Goal: Task Accomplishment & Management: Complete application form

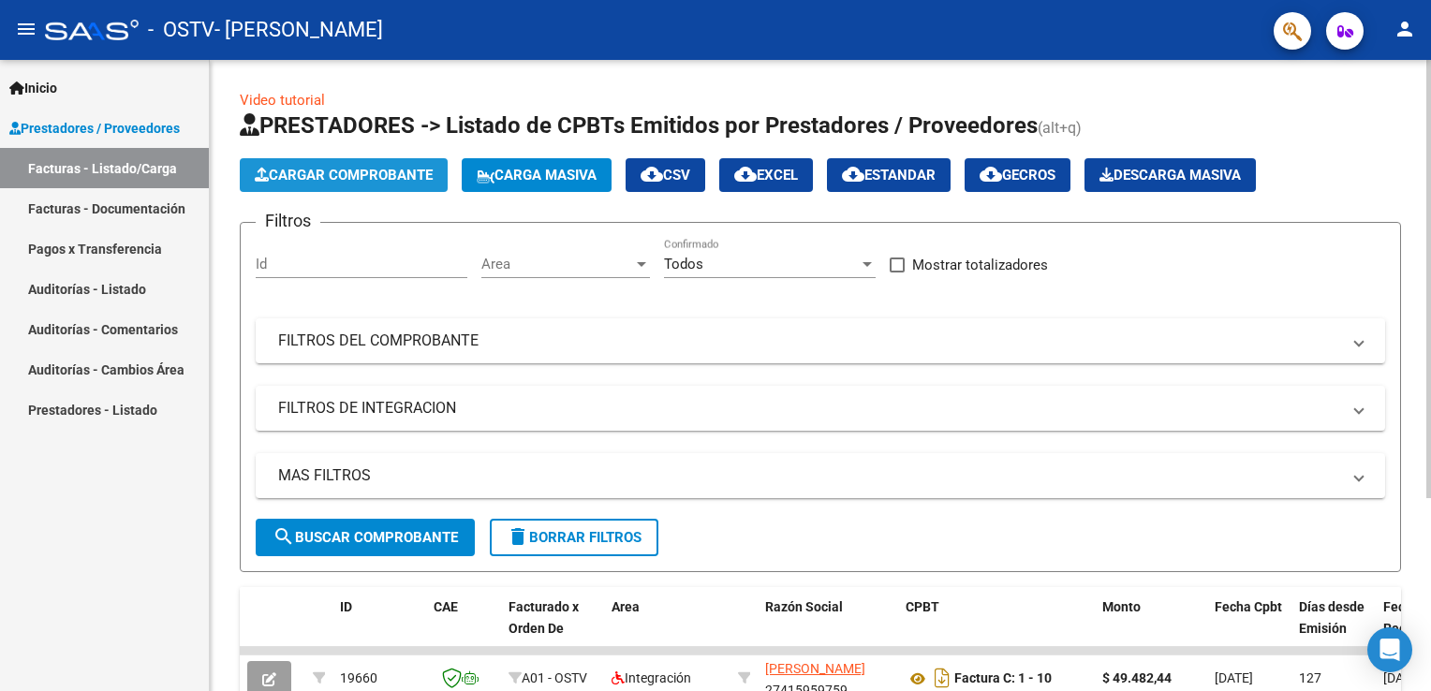
click at [328, 172] on span "Cargar Comprobante" at bounding box center [344, 175] width 178 height 17
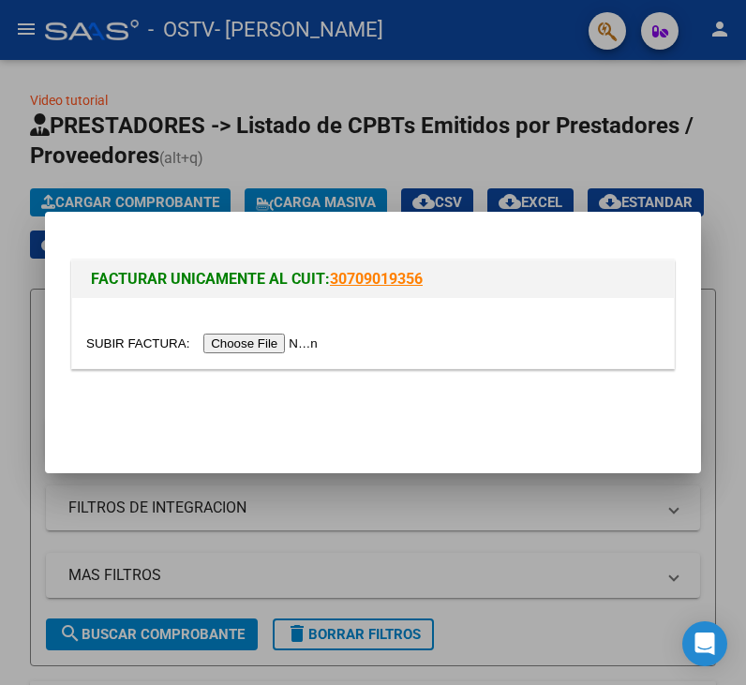
click at [268, 339] on input "file" at bounding box center [204, 343] width 237 height 20
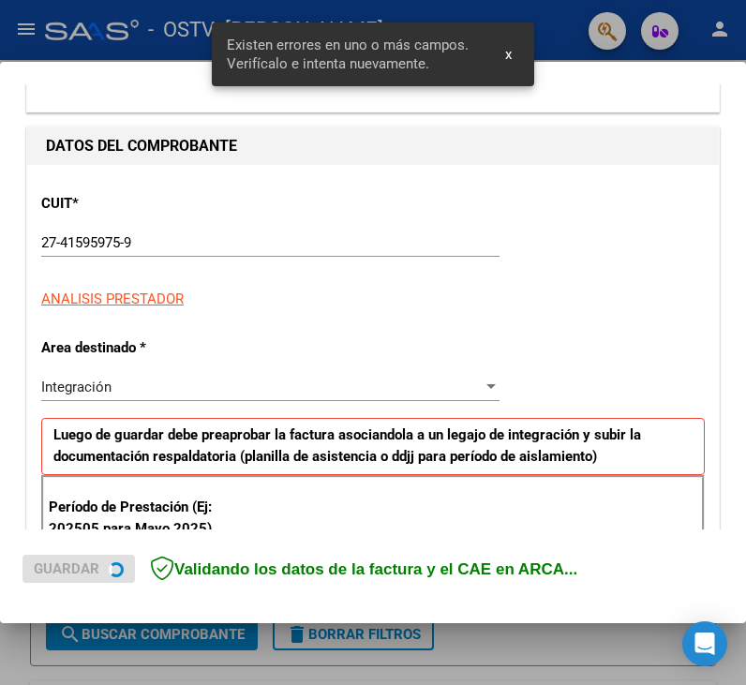
scroll to position [393, 0]
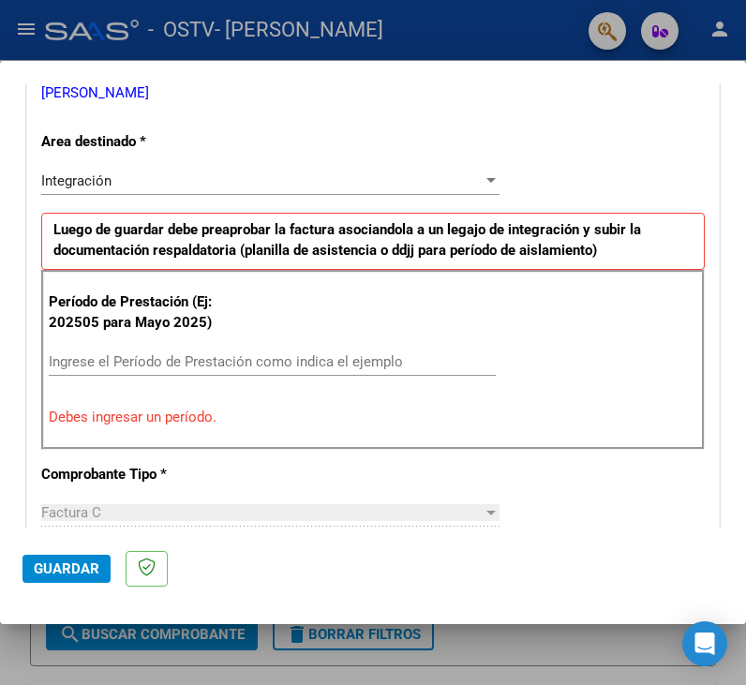
click at [463, 185] on div "Integración" at bounding box center [261, 180] width 441 height 17
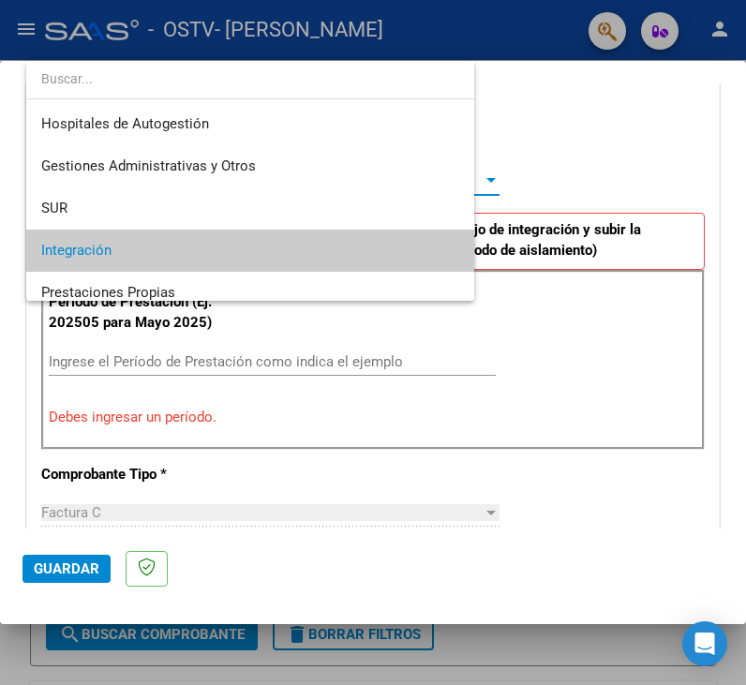
scroll to position [69, 0]
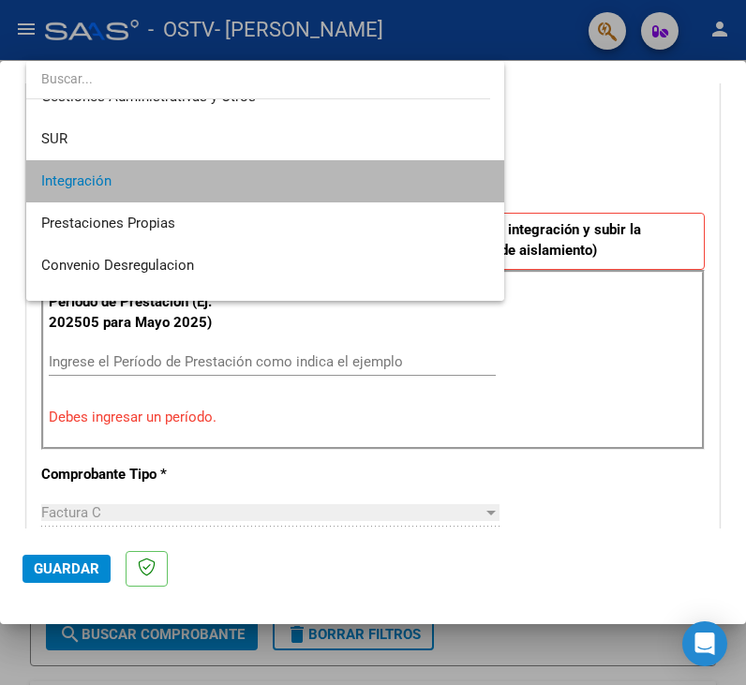
click at [463, 185] on span "Integración" at bounding box center [265, 181] width 448 height 42
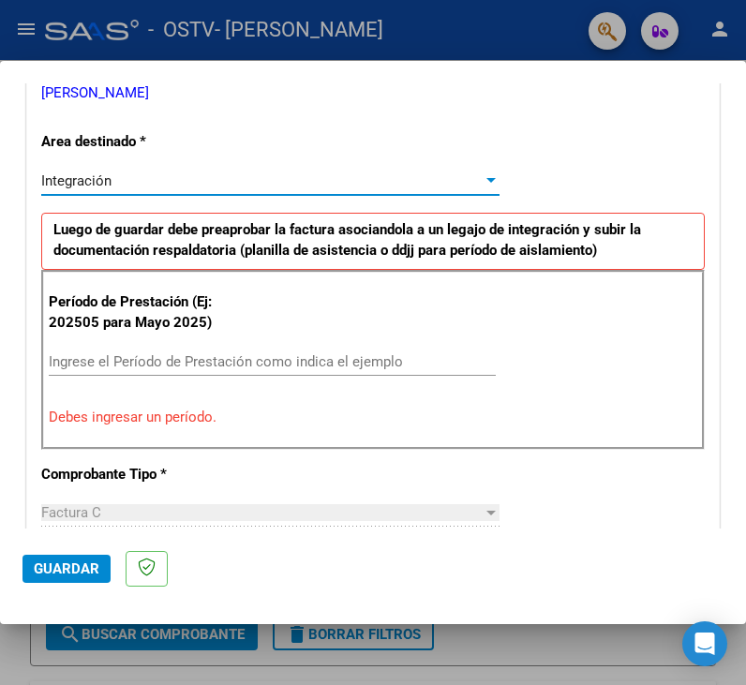
click at [365, 367] on input "Ingrese el Período de Prestación como indica el ejemplo" at bounding box center [272, 361] width 447 height 17
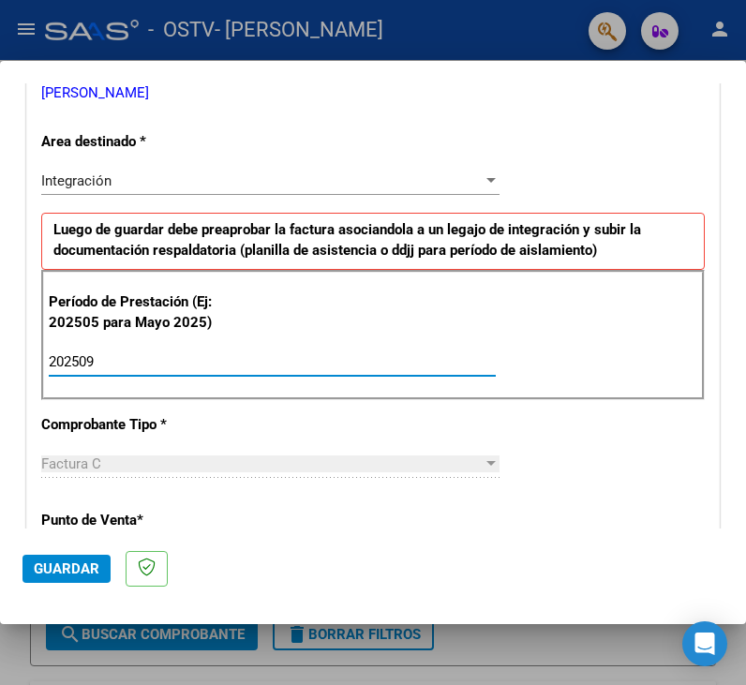
type input "202509"
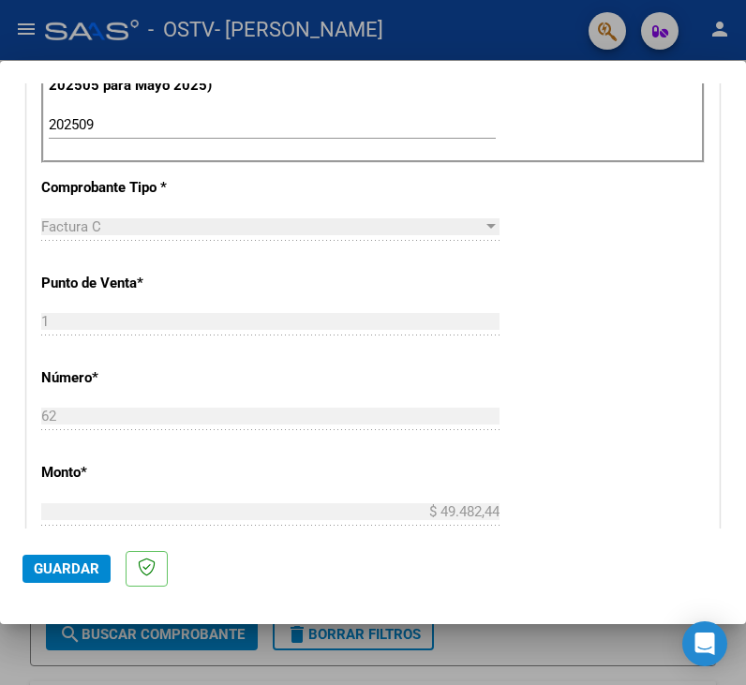
scroll to position [662, 0]
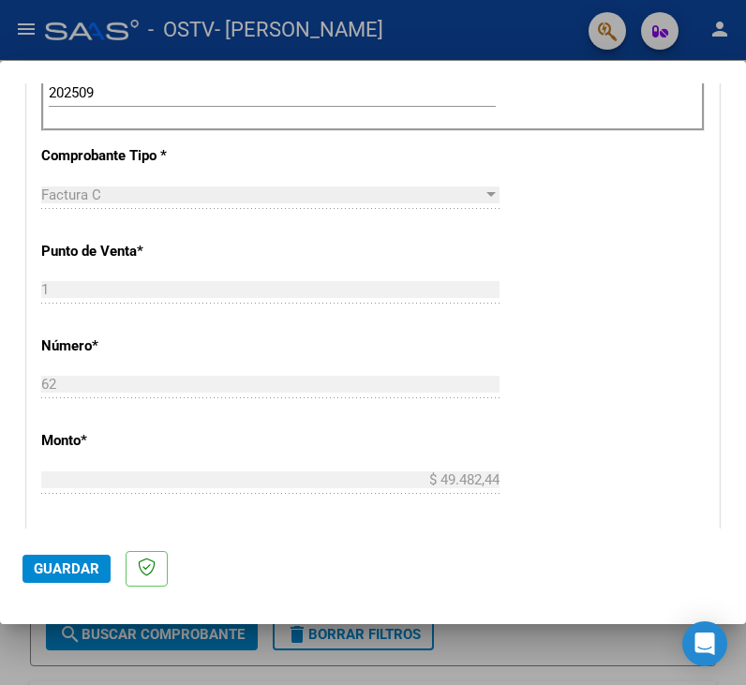
click at [130, 186] on div "Factura C" at bounding box center [261, 194] width 441 height 17
drag, startPoint x: 46, startPoint y: 378, endPoint x: 119, endPoint y: 423, distance: 86.3
click at [119, 423] on div "CUIT * 27-41595975-9 Ingresar CUIT ANALISIS PRESTADOR [PERSON_NAME] [PERSON_NAM…" at bounding box center [372, 360] width 691 height 1410
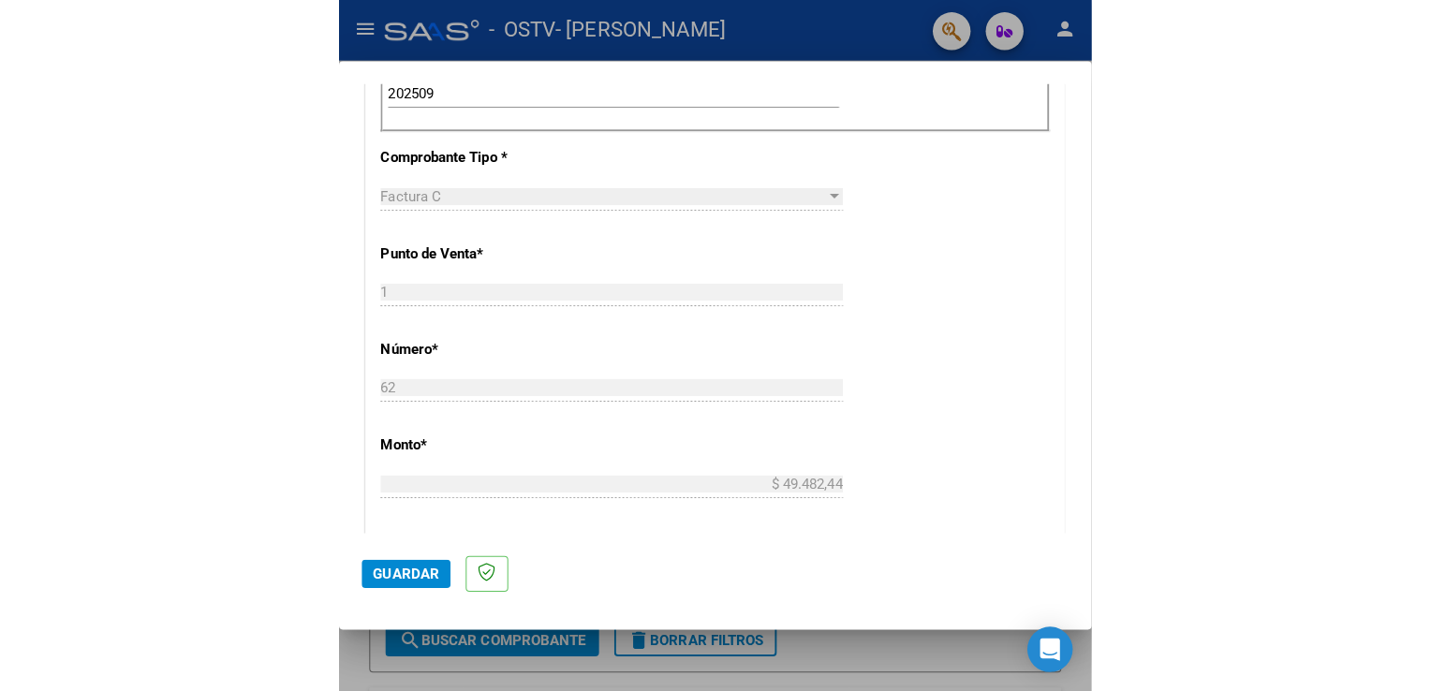
scroll to position [1051, 0]
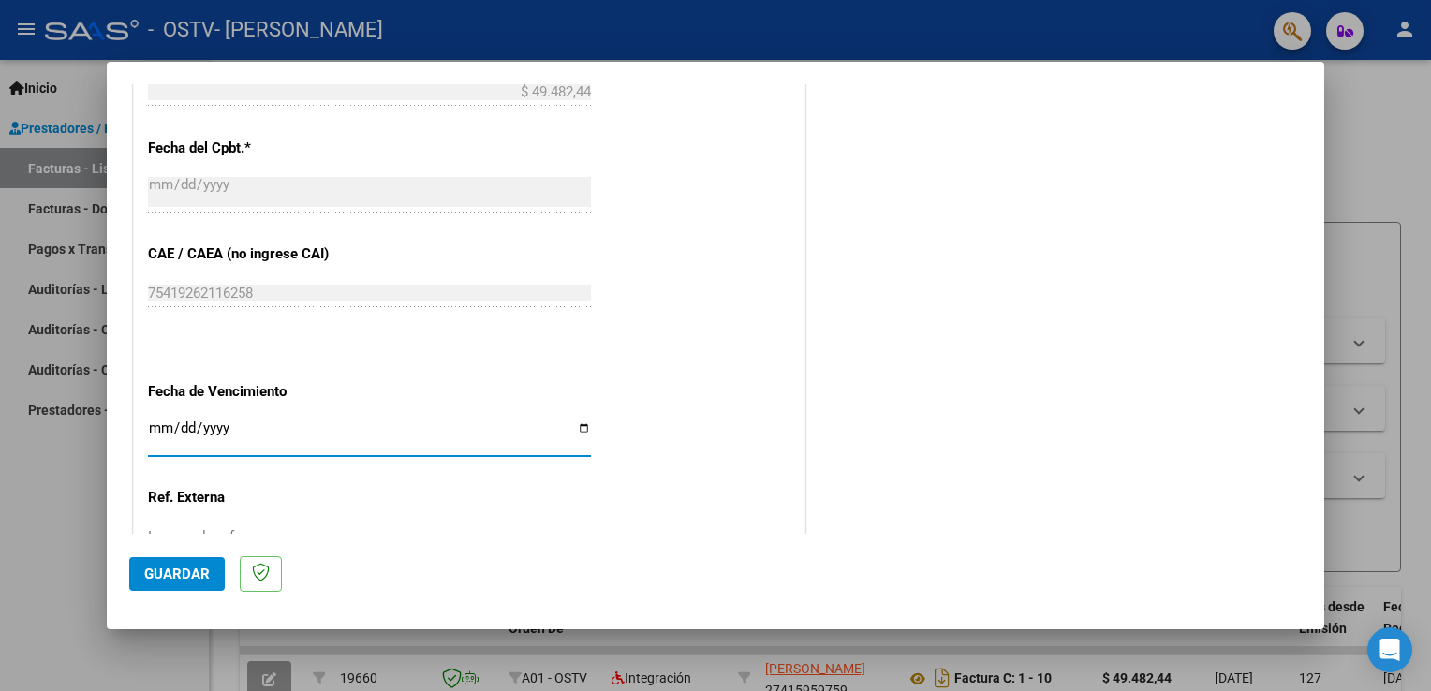
click at [153, 431] on input "Ingresar la fecha" at bounding box center [369, 436] width 443 height 30
type input "[DATE]"
click at [165, 572] on span "Guardar" at bounding box center [177, 574] width 66 height 17
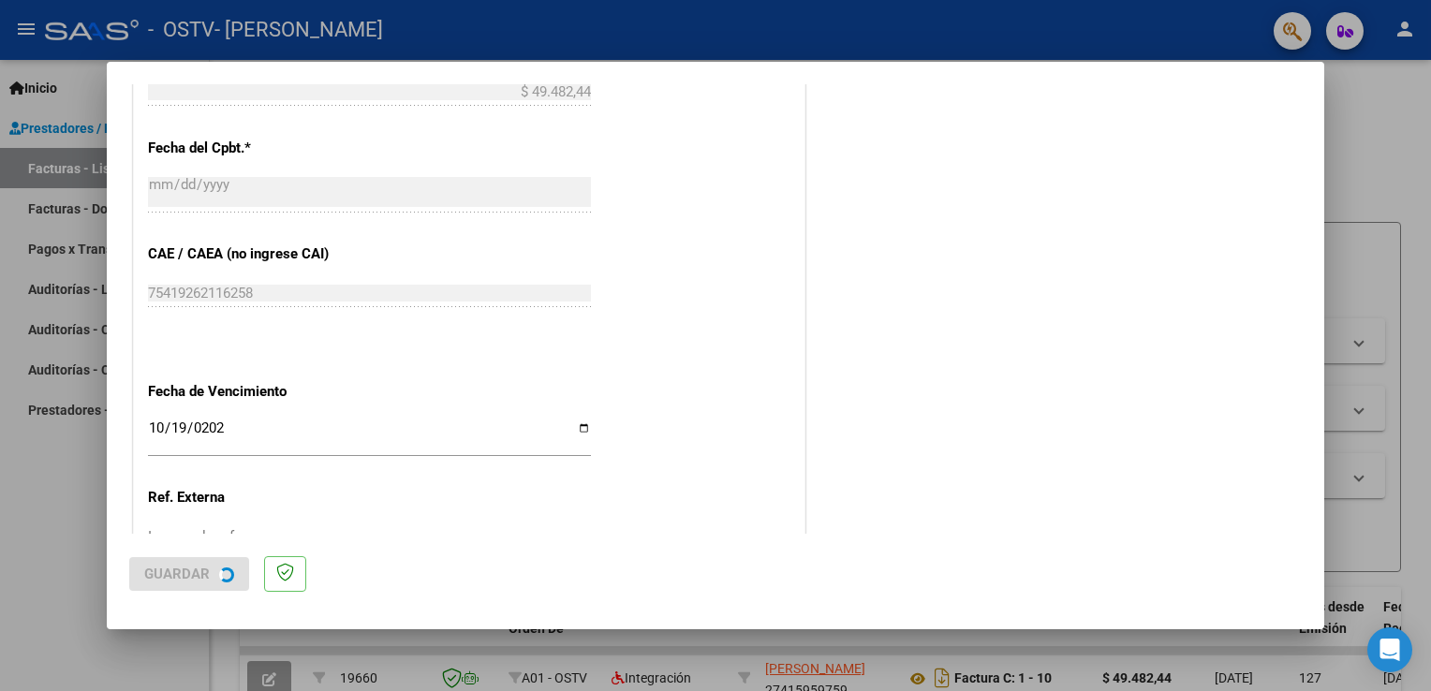
scroll to position [0, 0]
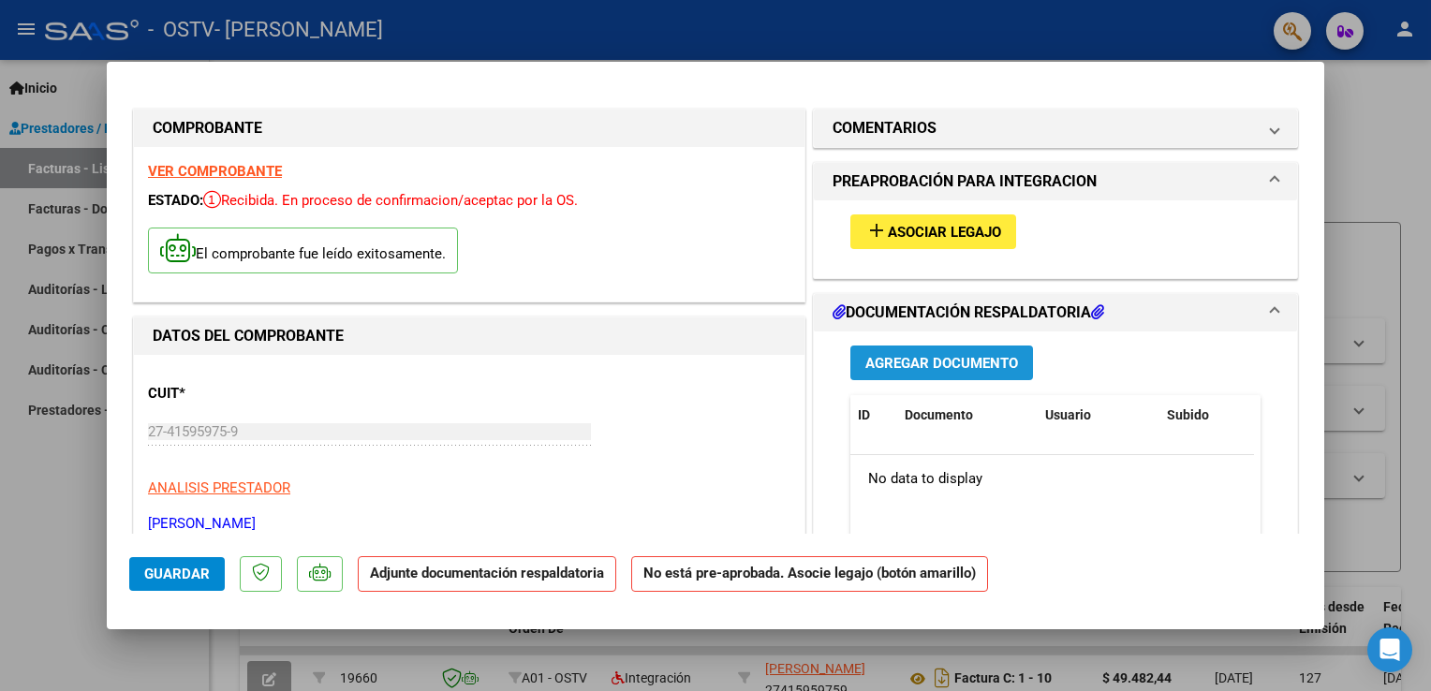
click at [969, 350] on button "Agregar Documento" at bounding box center [942, 363] width 183 height 35
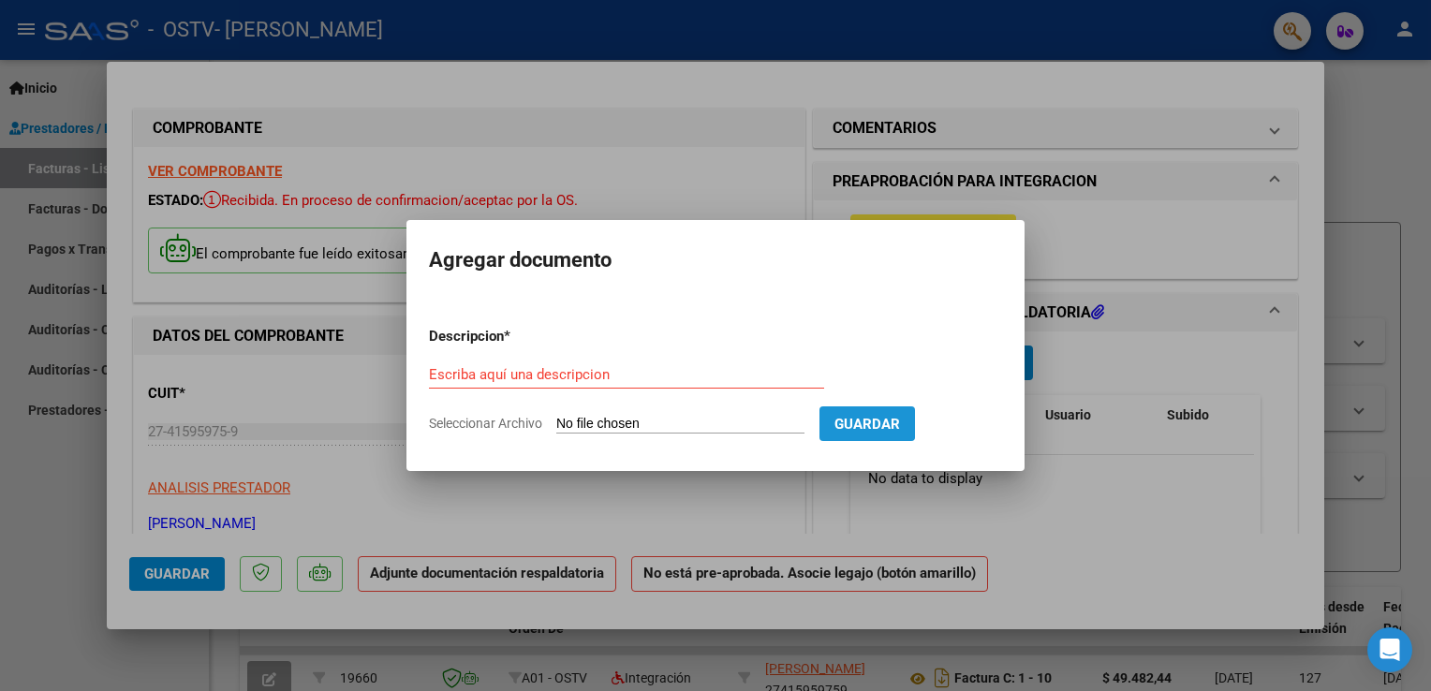
click at [854, 422] on span "Guardar" at bounding box center [868, 424] width 66 height 17
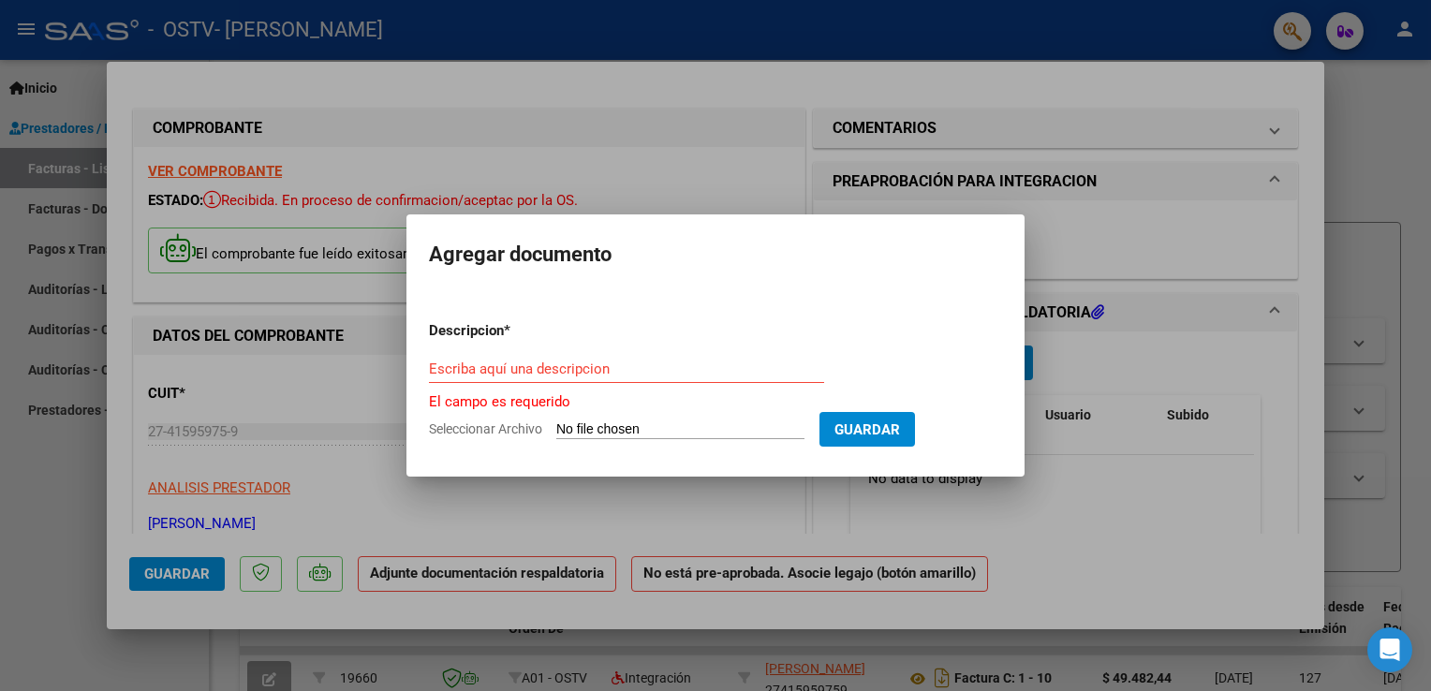
click at [735, 435] on input "Seleccionar Archivo" at bounding box center [680, 431] width 248 height 18
type input "C:\fakepath\[PERSON_NAME] 2025.pdf"
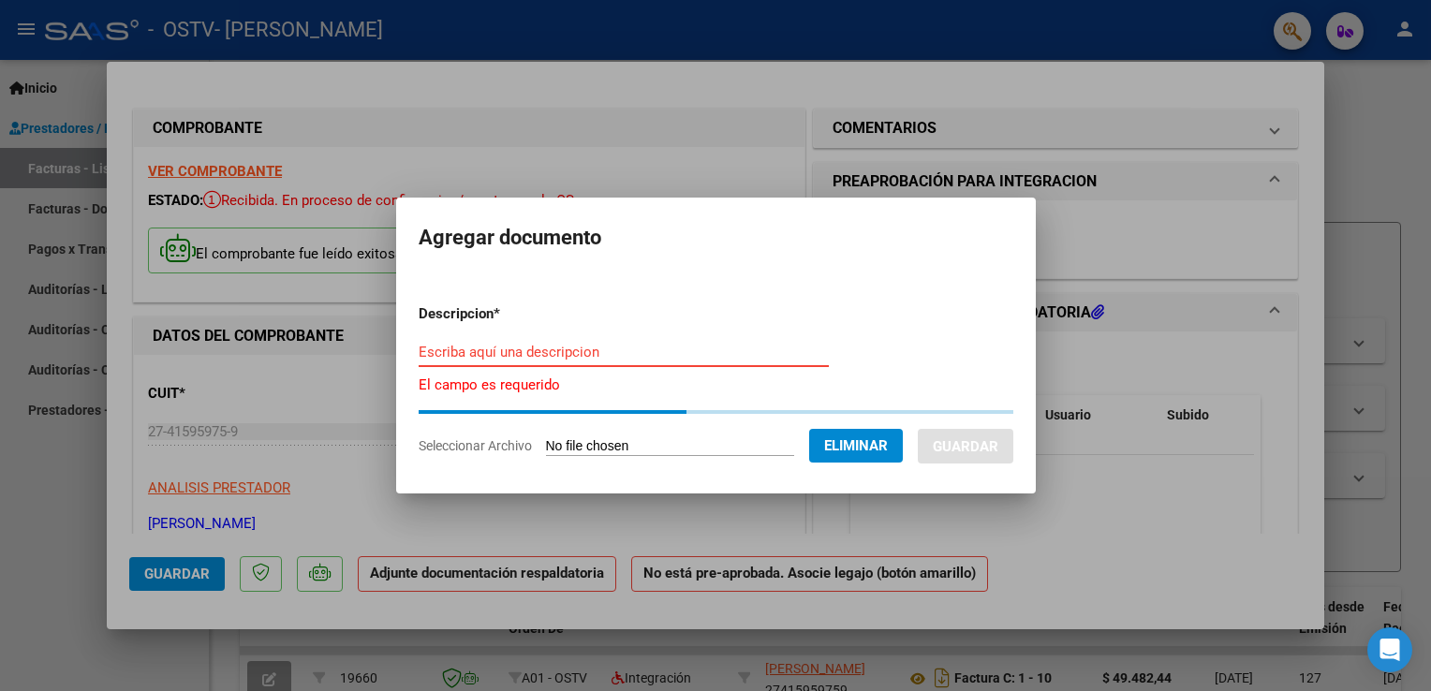
click at [565, 354] on input "Escriba aquí una descripcion" at bounding box center [624, 352] width 410 height 17
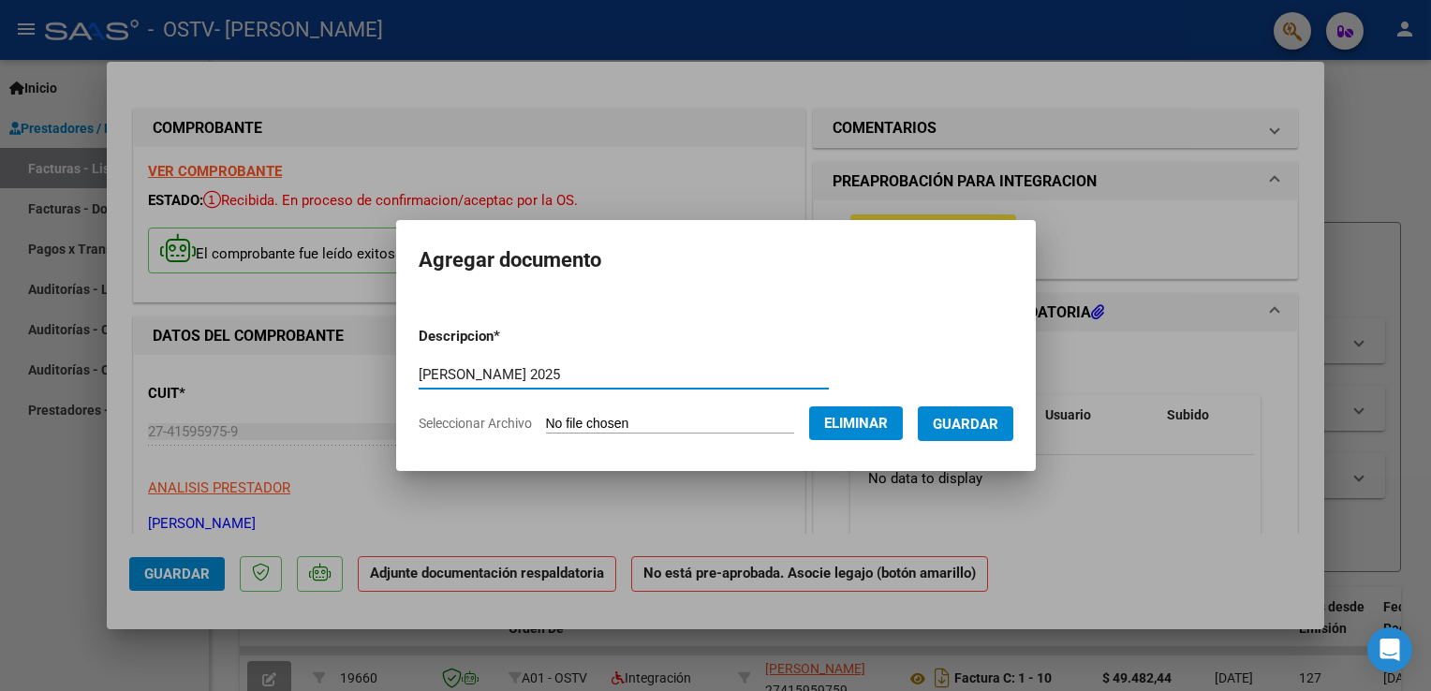
click at [541, 371] on input "[PERSON_NAME] 2025" at bounding box center [624, 374] width 410 height 17
type input "[PERSON_NAME] [DATE]"
click at [981, 423] on span "Guardar" at bounding box center [966, 424] width 66 height 17
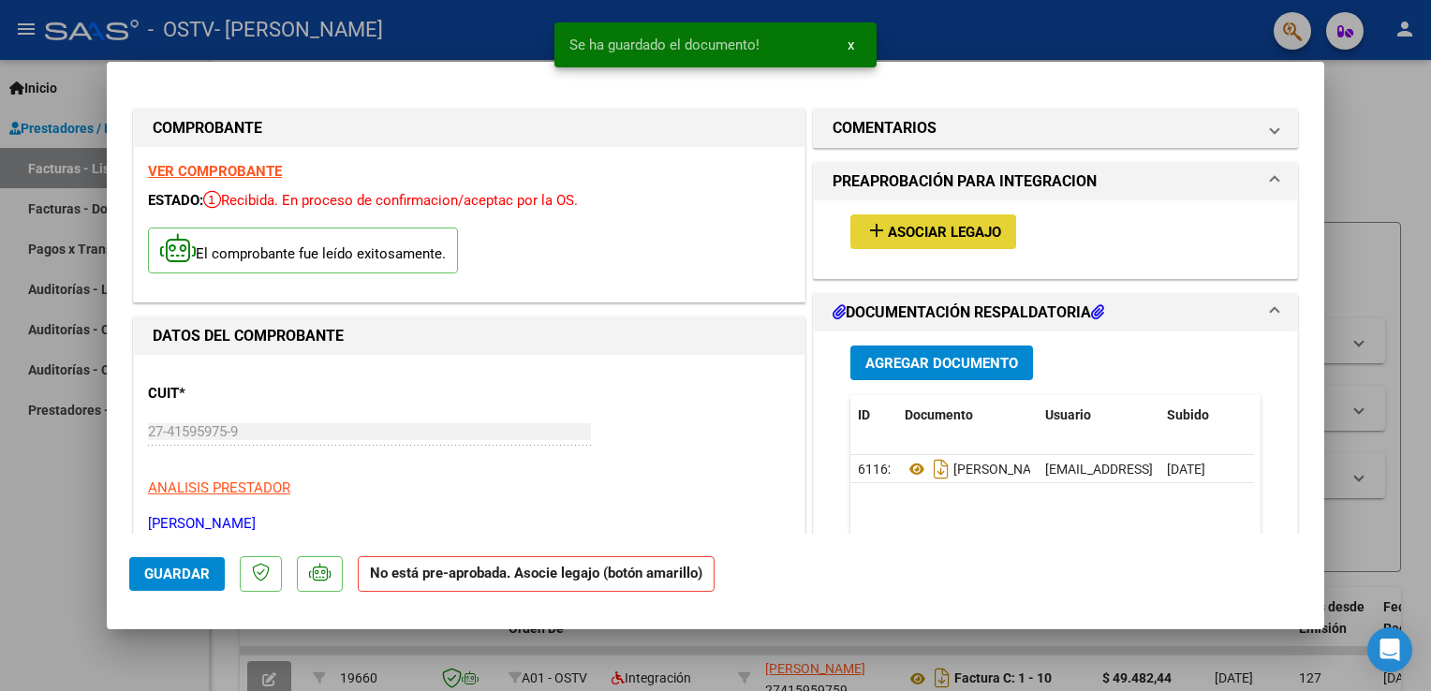
click at [970, 235] on span "Asociar Legajo" at bounding box center [944, 232] width 113 height 17
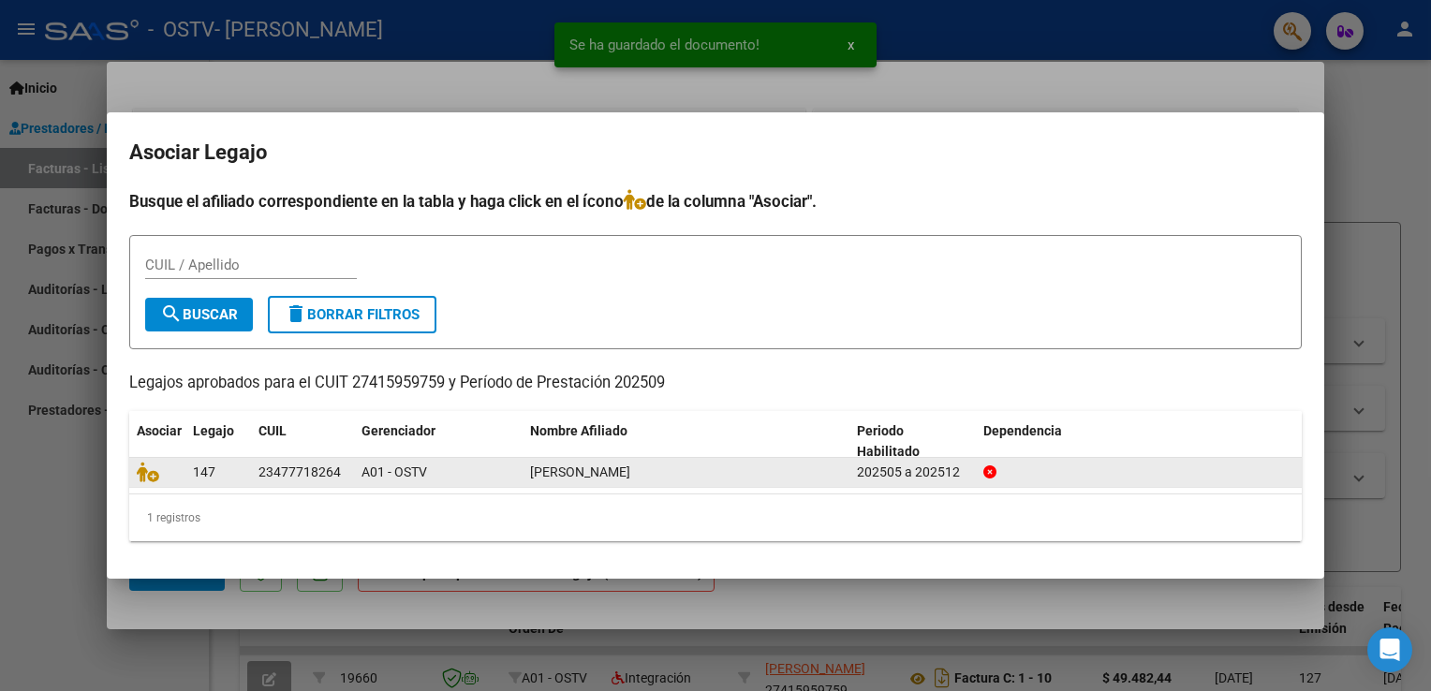
click at [154, 485] on datatable-body-cell at bounding box center [157, 472] width 56 height 29
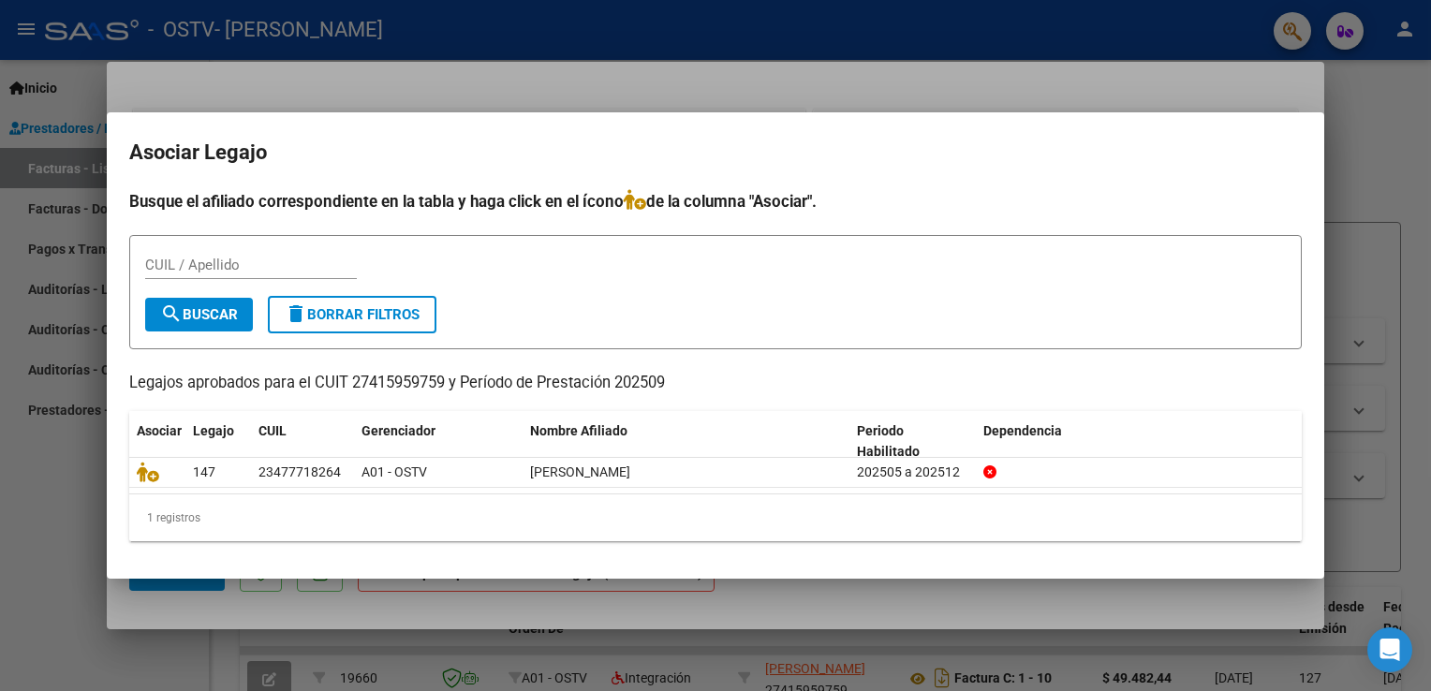
click at [984, 586] on div at bounding box center [715, 345] width 1431 height 691
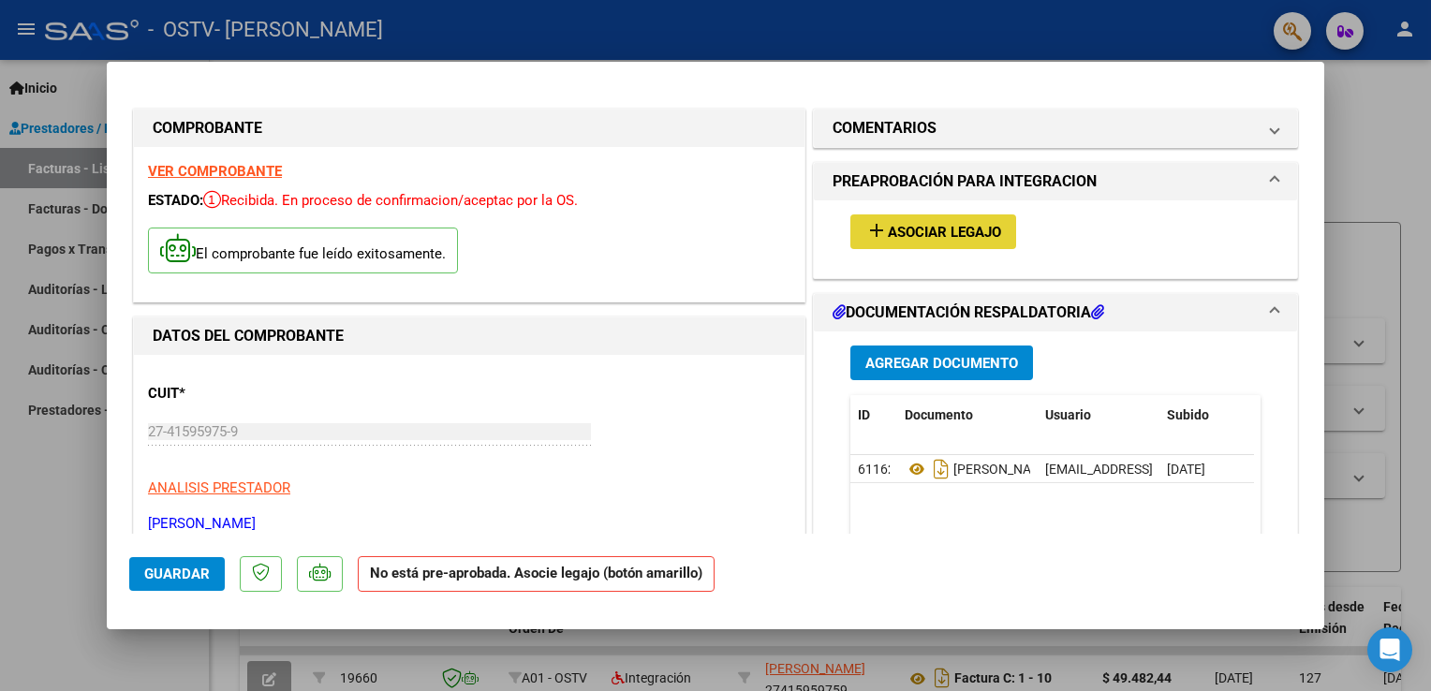
click at [927, 217] on button "add Asociar Legajo" at bounding box center [934, 232] width 166 height 35
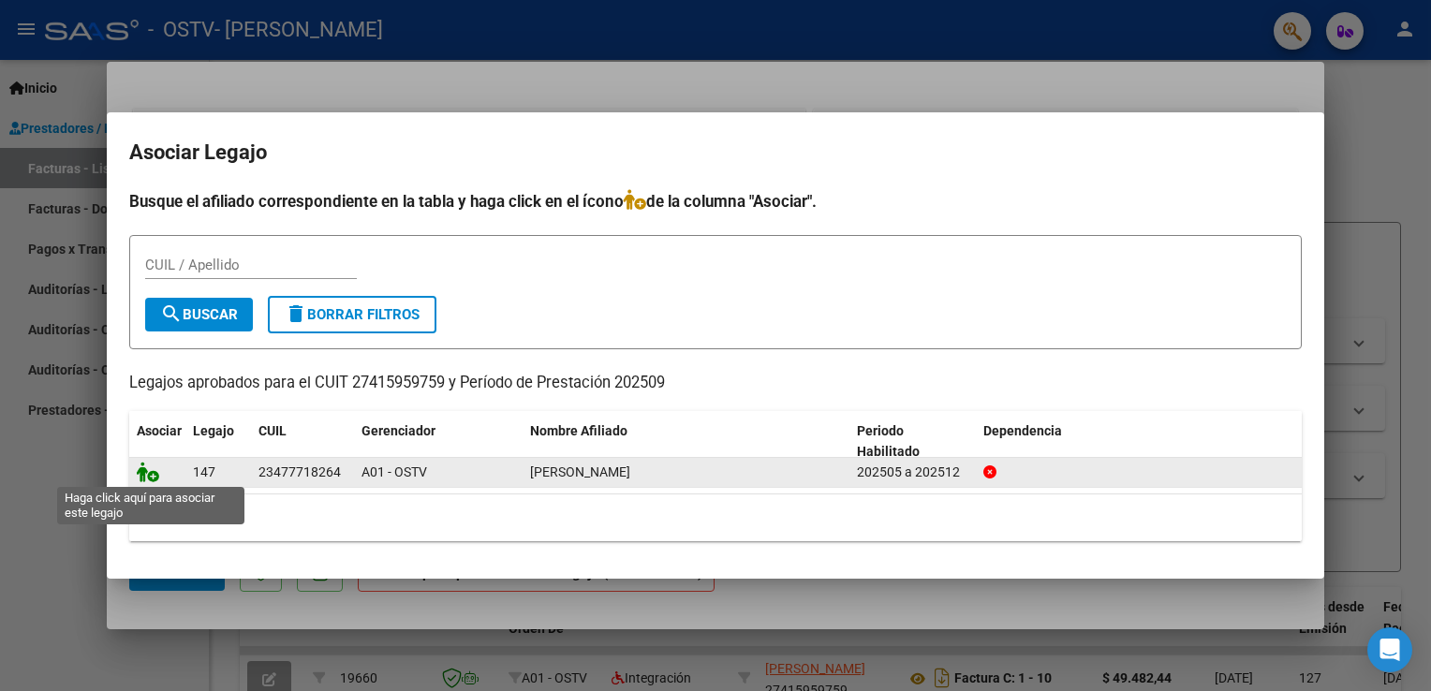
click at [157, 478] on icon at bounding box center [148, 472] width 22 height 21
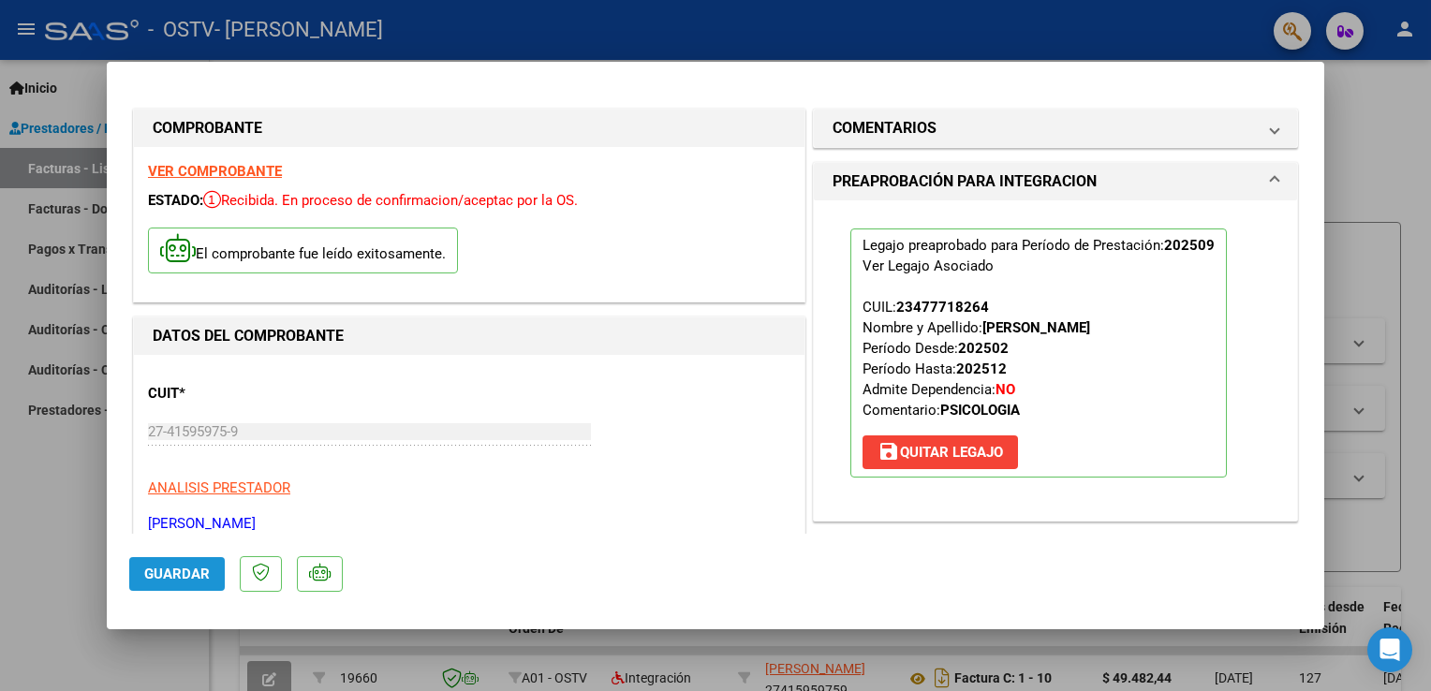
click at [160, 589] on button "Guardar" at bounding box center [177, 574] width 96 height 34
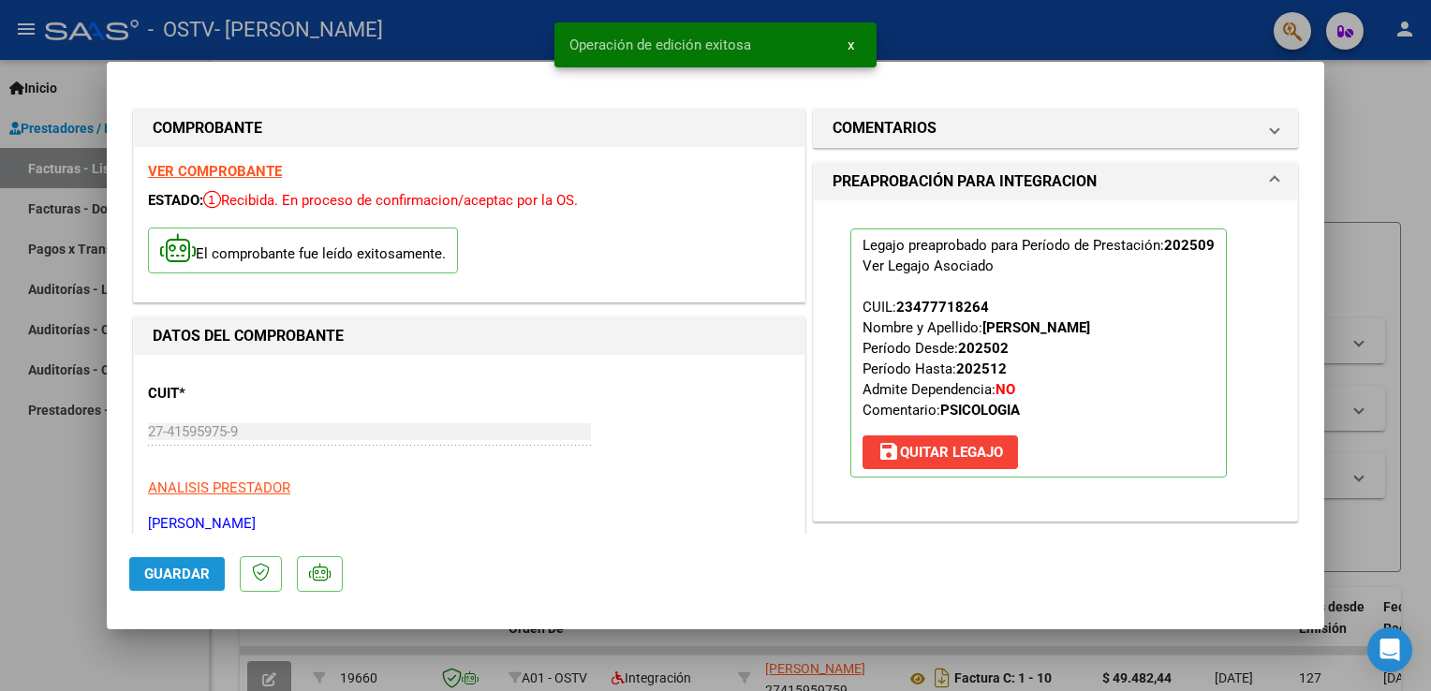
click at [160, 589] on button "Guardar" at bounding box center [177, 574] width 96 height 34
click at [1341, 200] on div at bounding box center [715, 345] width 1431 height 691
type input "$ 0,00"
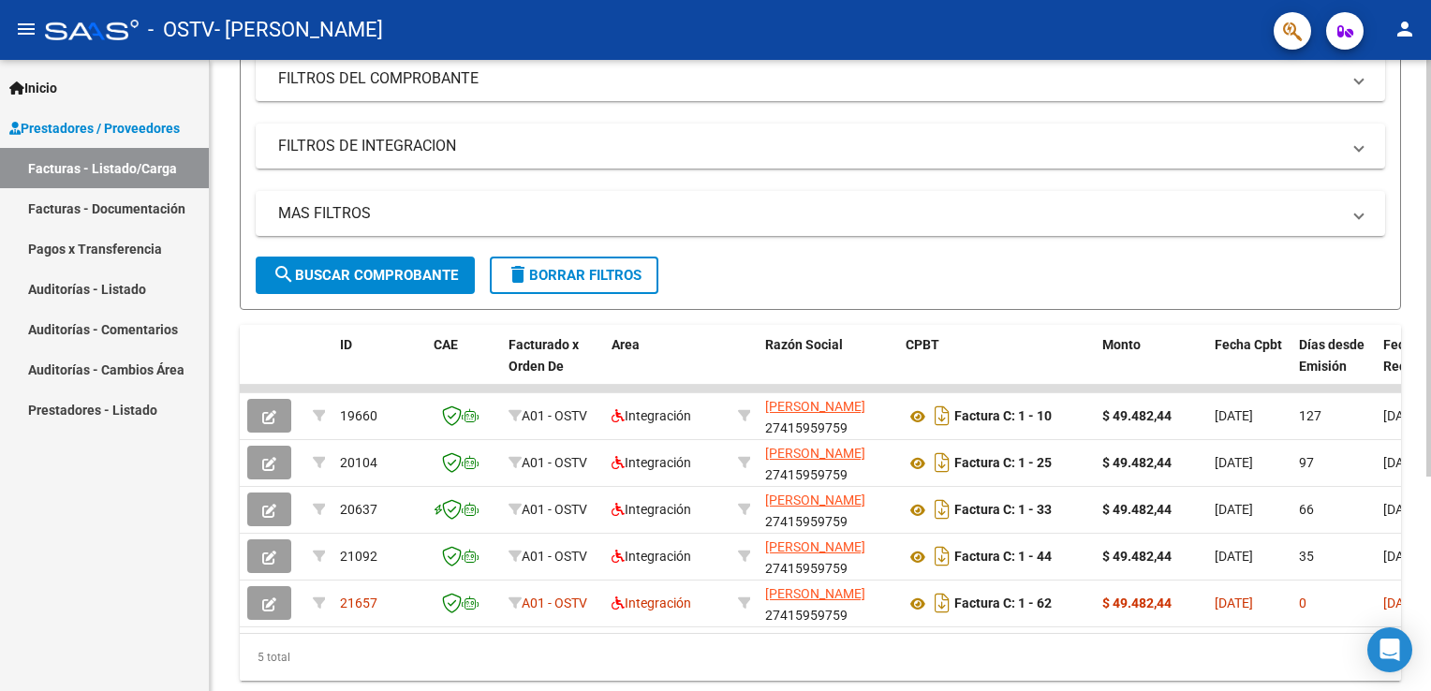
scroll to position [265, 0]
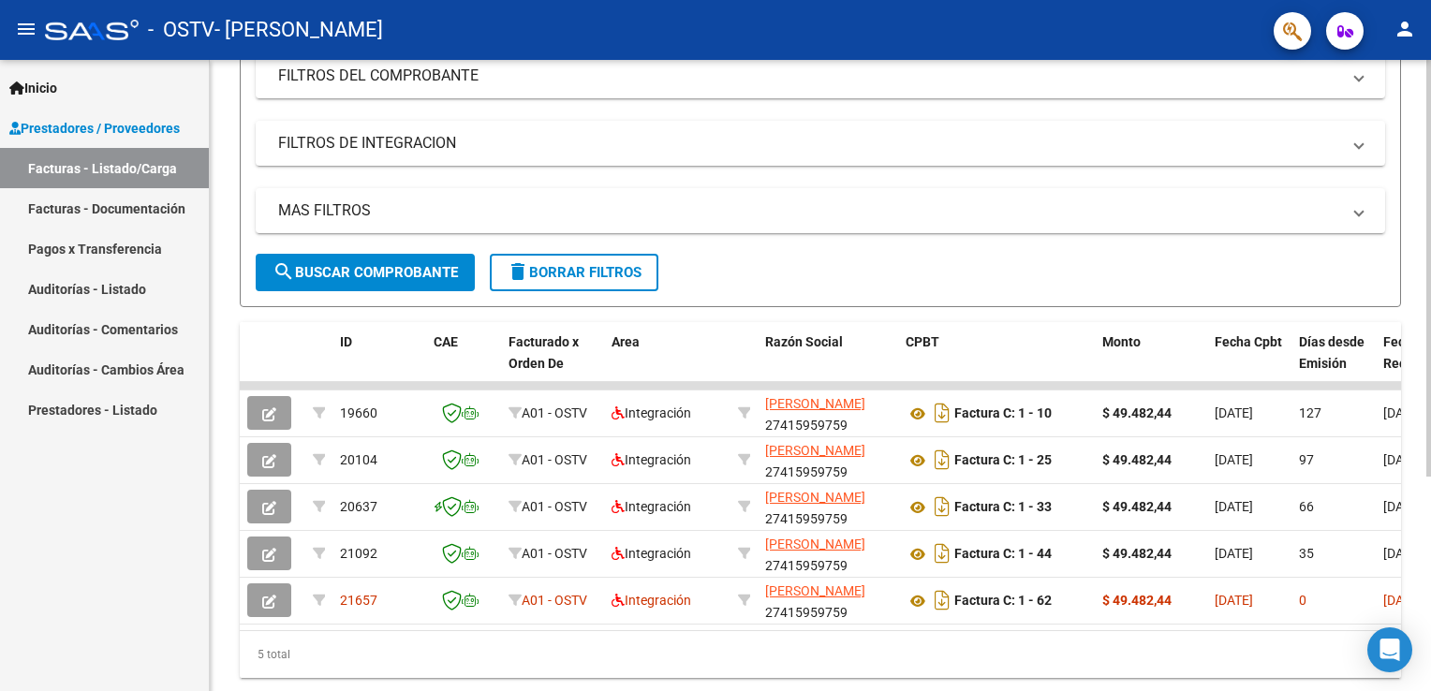
click at [1430, 372] on div at bounding box center [1429, 450] width 5 height 417
